Goal: Navigation & Orientation: Go to known website

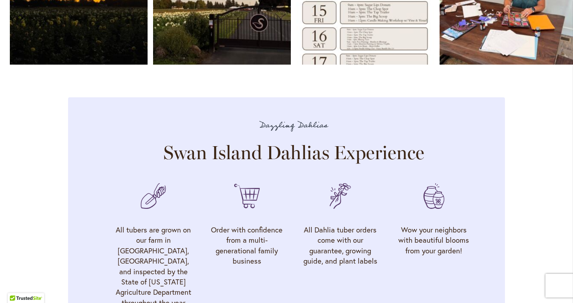
scroll to position [2359, 0]
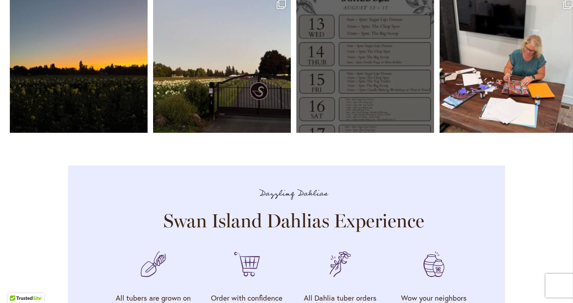
click at [331, 120] on link "Open" at bounding box center [366, 64] width 138 height 138
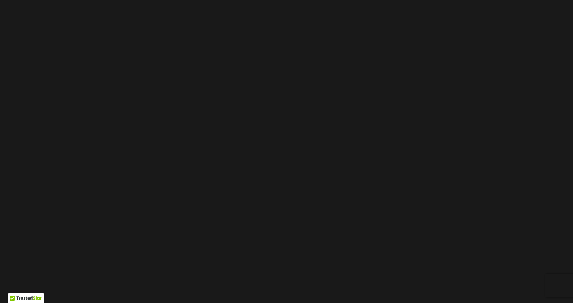
scroll to position [0, 0]
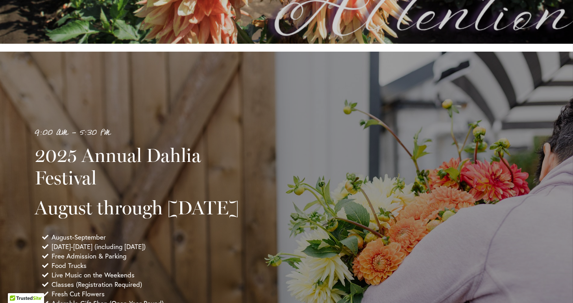
scroll to position [500, 0]
